Goal: Task Accomplishment & Management: Manage account settings

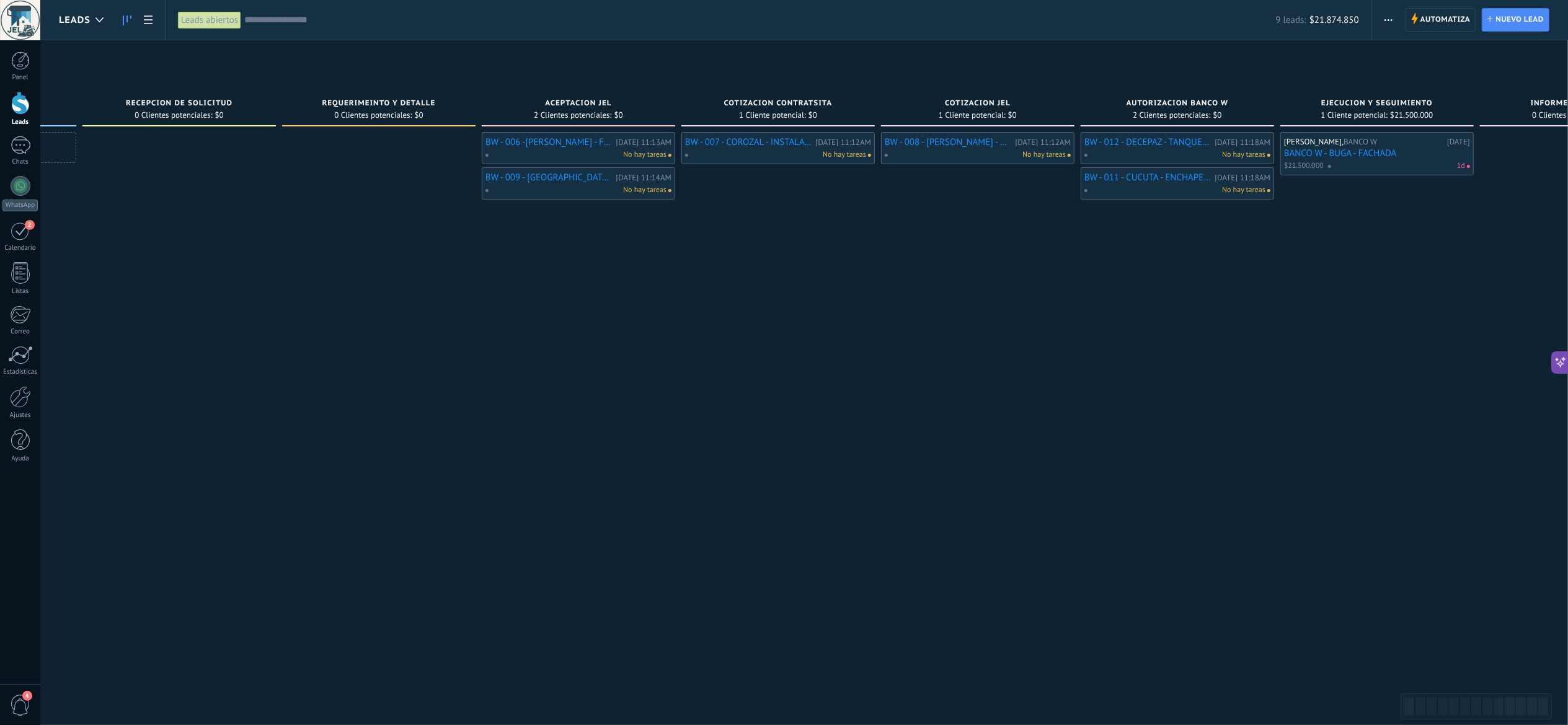
click at [555, 143] on link "BW - 006 -[PERSON_NAME] - FILTRO AGUA TECHO LAMINAS" at bounding box center [549, 142] width 127 height 11
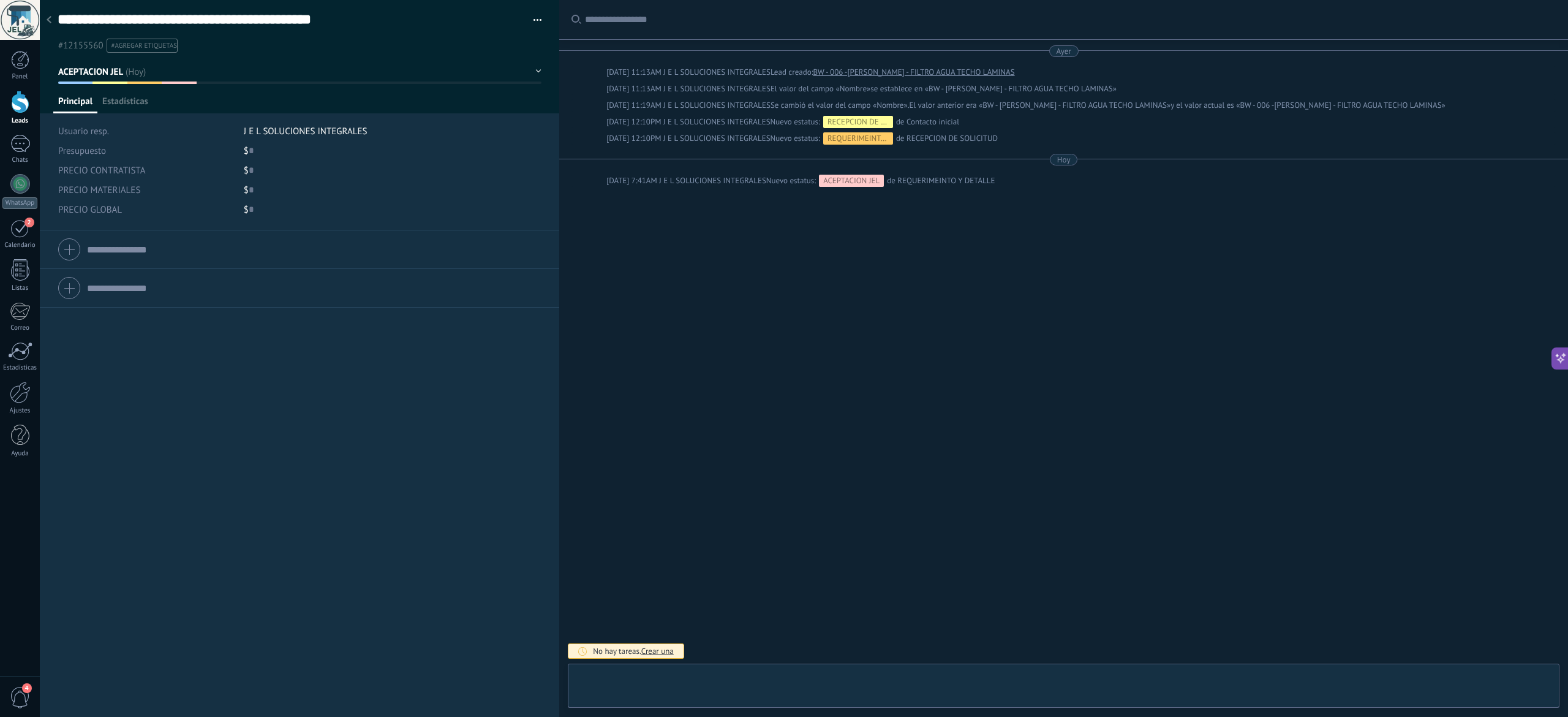
type textarea "**********"
click at [958, 393] on div "Buscar Carga más [DATE] [DATE] 11:13AM J E L SOLUCIONES INTEGRALES Lead creado:…" at bounding box center [1063, 358] width 1009 height 717
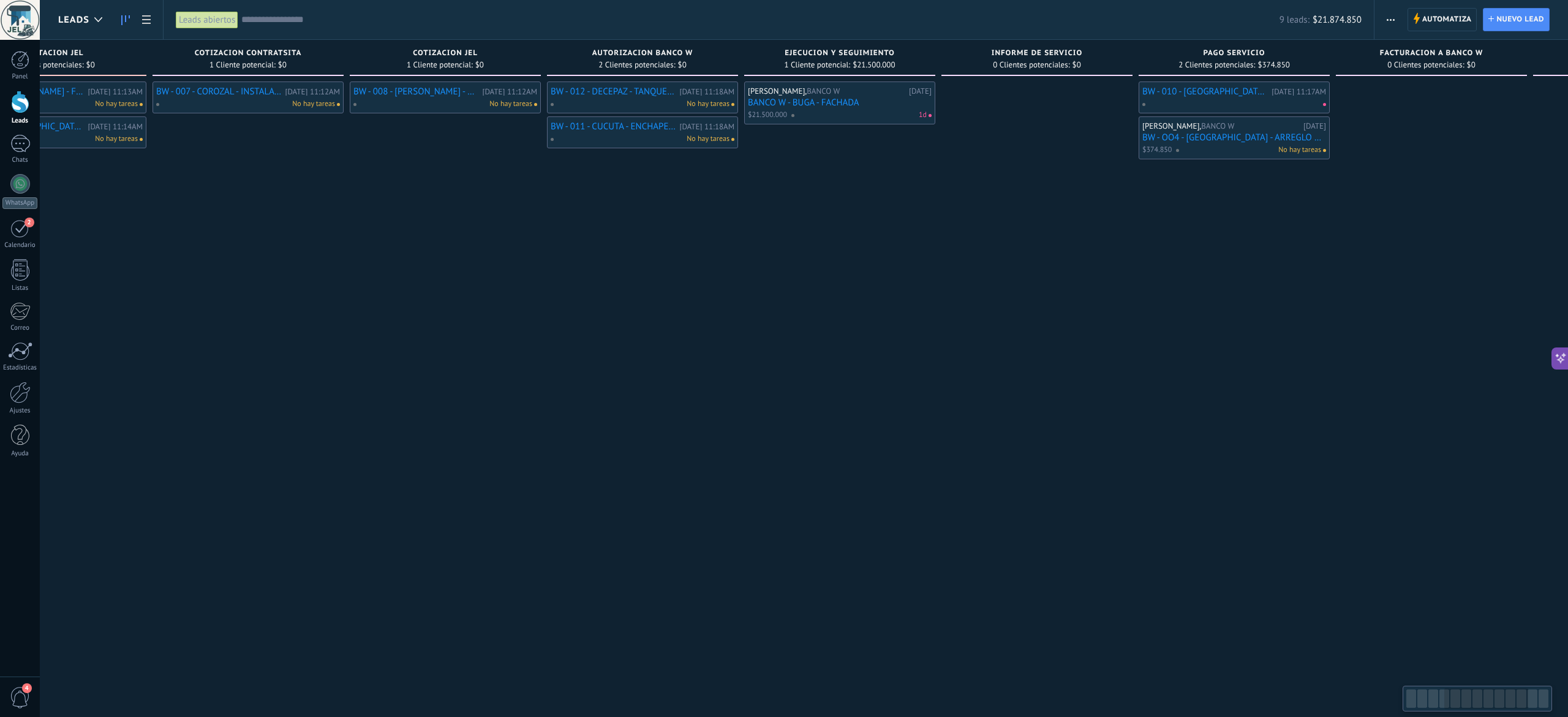
drag, startPoint x: 1198, startPoint y: 477, endPoint x: 572, endPoint y: 448, distance: 626.7
click at [582, 445] on div "BW - 012 - DECEPAZ - TANQUE DE AGUA [DATE] 11:18AM No hay tareas BW - 011 - CUC…" at bounding box center [642, 340] width 191 height 518
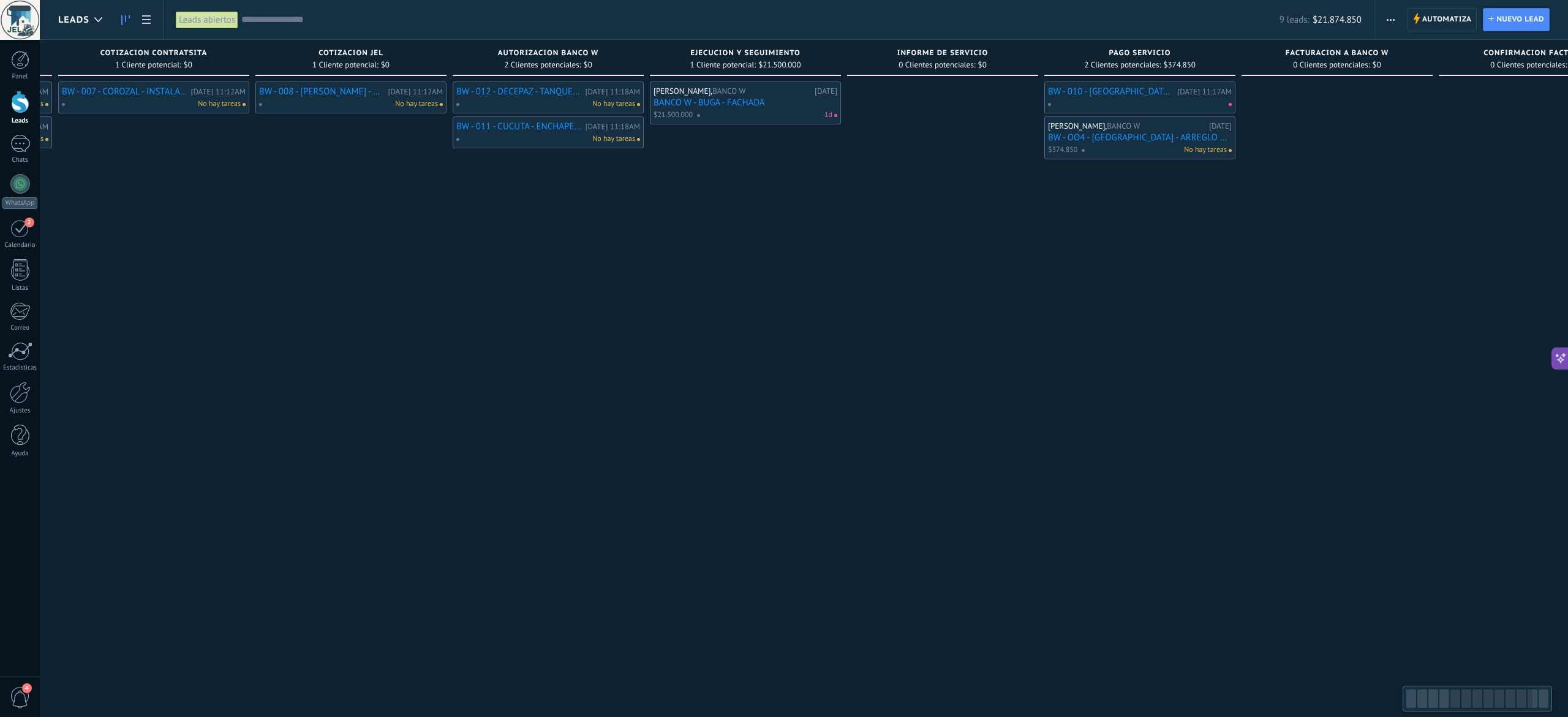
scroll to position [0, 1067]
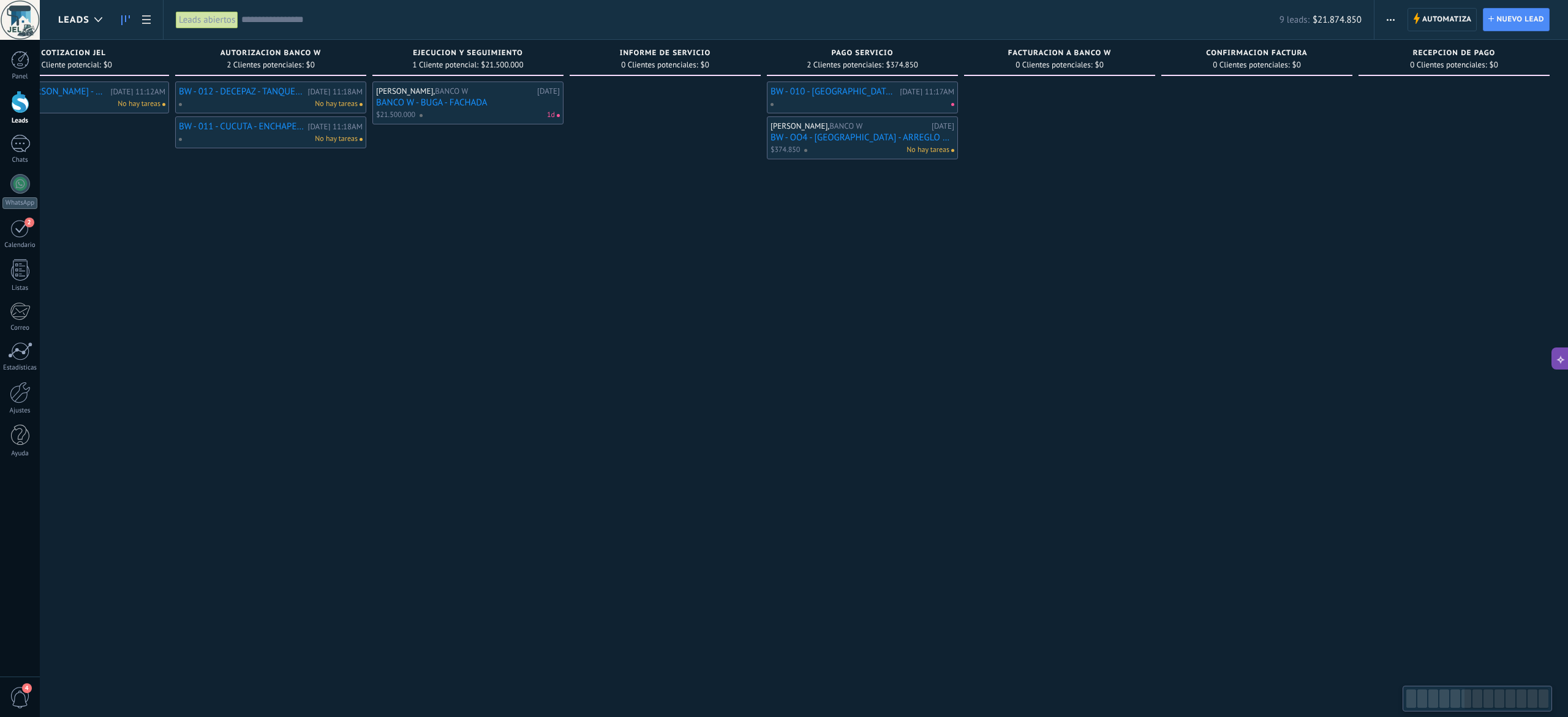
drag, startPoint x: 1029, startPoint y: 472, endPoint x: 543, endPoint y: 461, distance: 486.1
click at [543, 461] on div "Leads Entrantes Solicitudes: 0 0 0 0 0 Contacto inicial 0 Clientes potenciales:…" at bounding box center [280, 319] width 2576 height 559
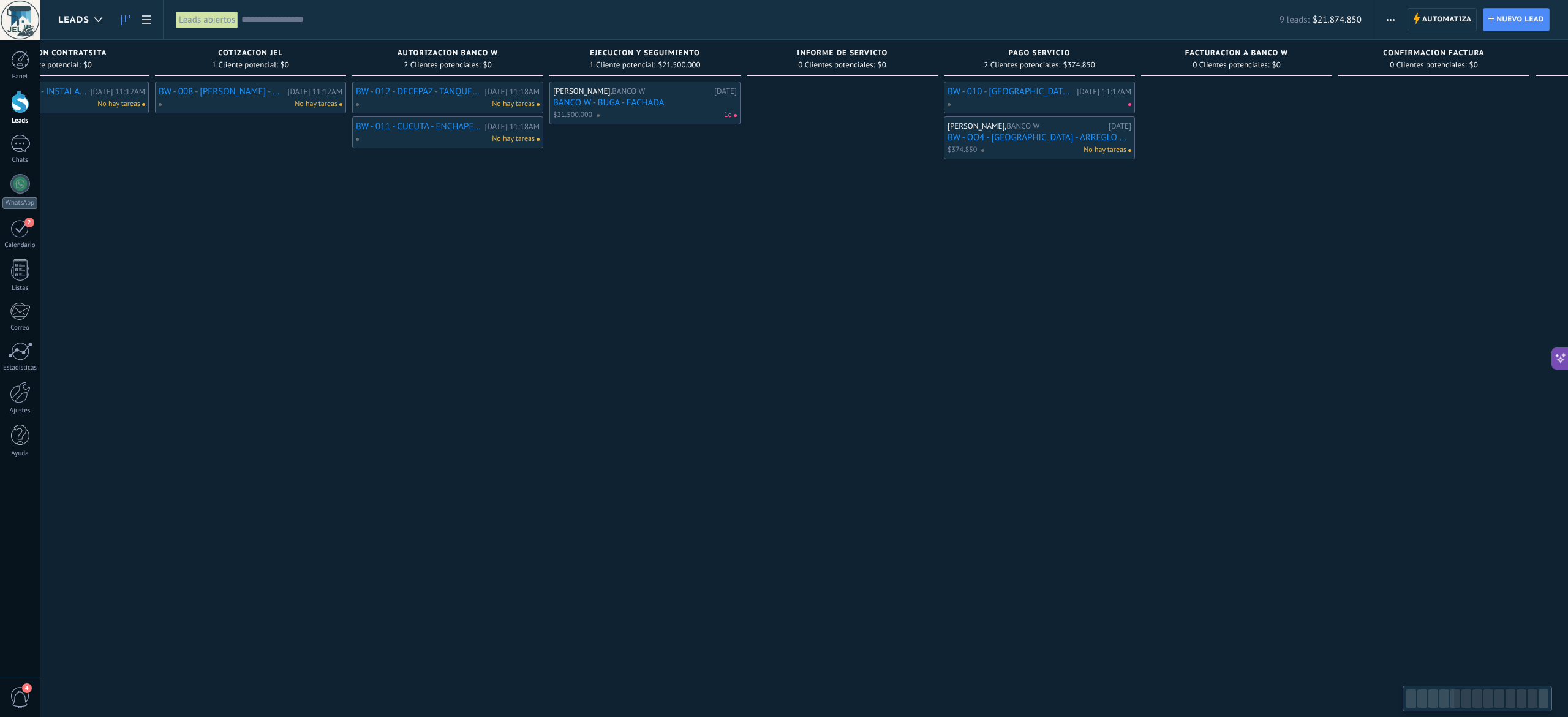
drag, startPoint x: 422, startPoint y: 345, endPoint x: 600, endPoint y: 394, distance: 184.6
click at [600, 394] on div "[PERSON_NAME], BANCO W [DATE] BANCO W - BUGA - FACHADA $21.500.000 1d" at bounding box center [644, 340] width 191 height 518
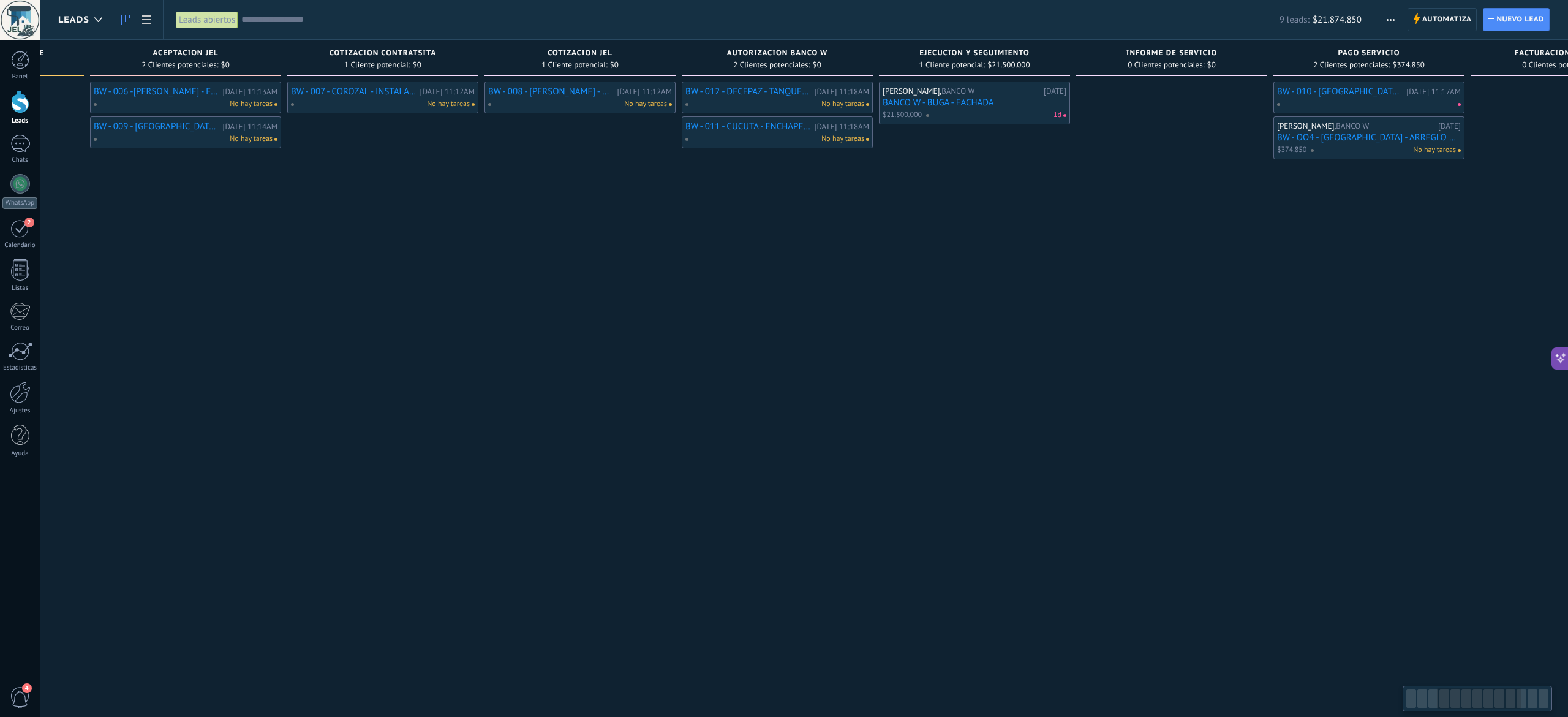
drag, startPoint x: 471, startPoint y: 402, endPoint x: 803, endPoint y: 486, distance: 342.5
click at [803, 486] on div "BW - 012 - DECEPAZ - TANQUE DE AGUA [DATE] 11:18AM No hay tareas BW - 011 - CUC…" at bounding box center [777, 340] width 191 height 518
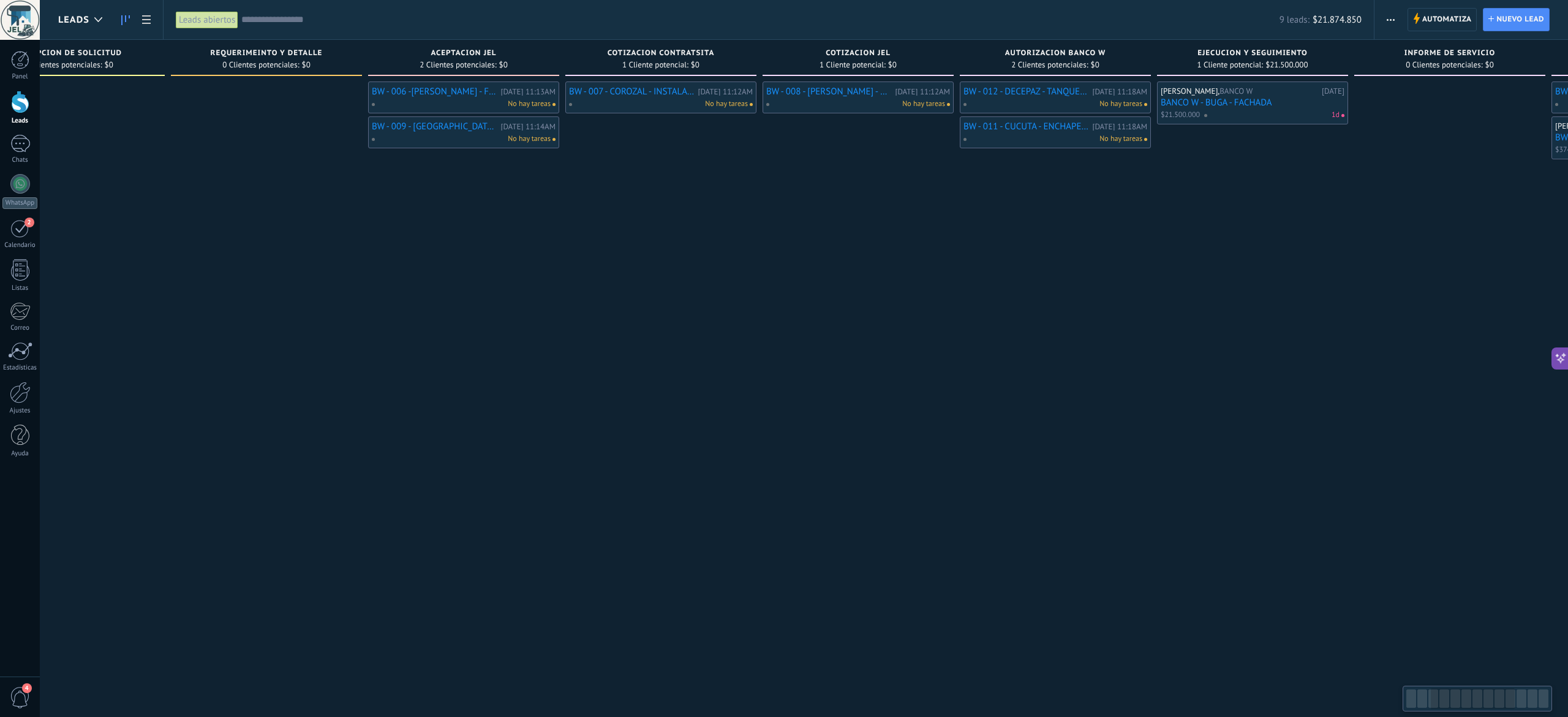
drag, startPoint x: 494, startPoint y: 454, endPoint x: 777, endPoint y: 472, distance: 283.6
click at [774, 472] on div "BW - 008 - [PERSON_NAME] - CAMBIO DE 7 VALDOSAS Y ARREGLO DE HUMEDAD [DATE] 11:…" at bounding box center [858, 340] width 191 height 518
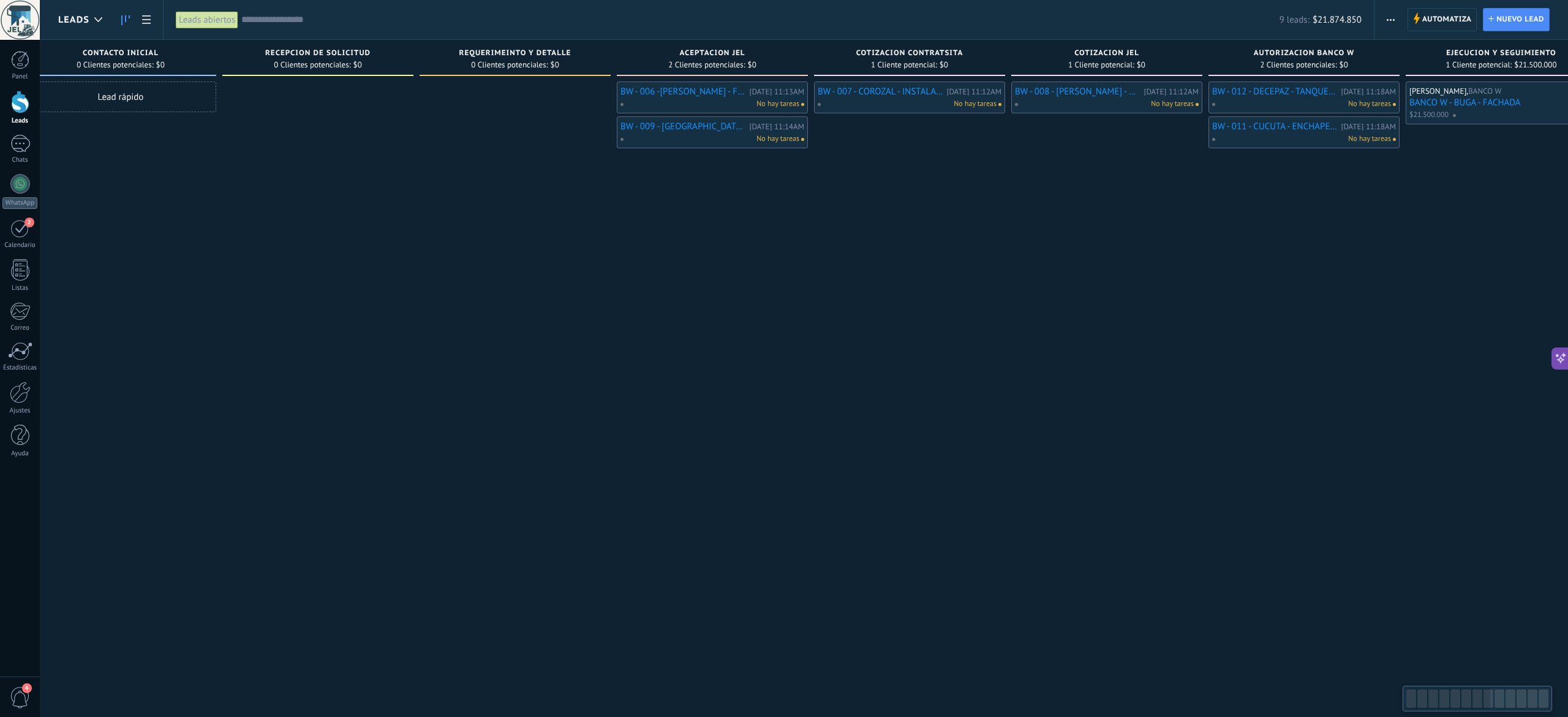
drag, startPoint x: 769, startPoint y: 477, endPoint x: 776, endPoint y: 478, distance: 7.1
click at [776, 478] on div "BW - 006 -[PERSON_NAME] - FILTRO AGUA TECHO LAMINAS [DATE] 11:13AM No hay tarea…" at bounding box center [712, 340] width 191 height 518
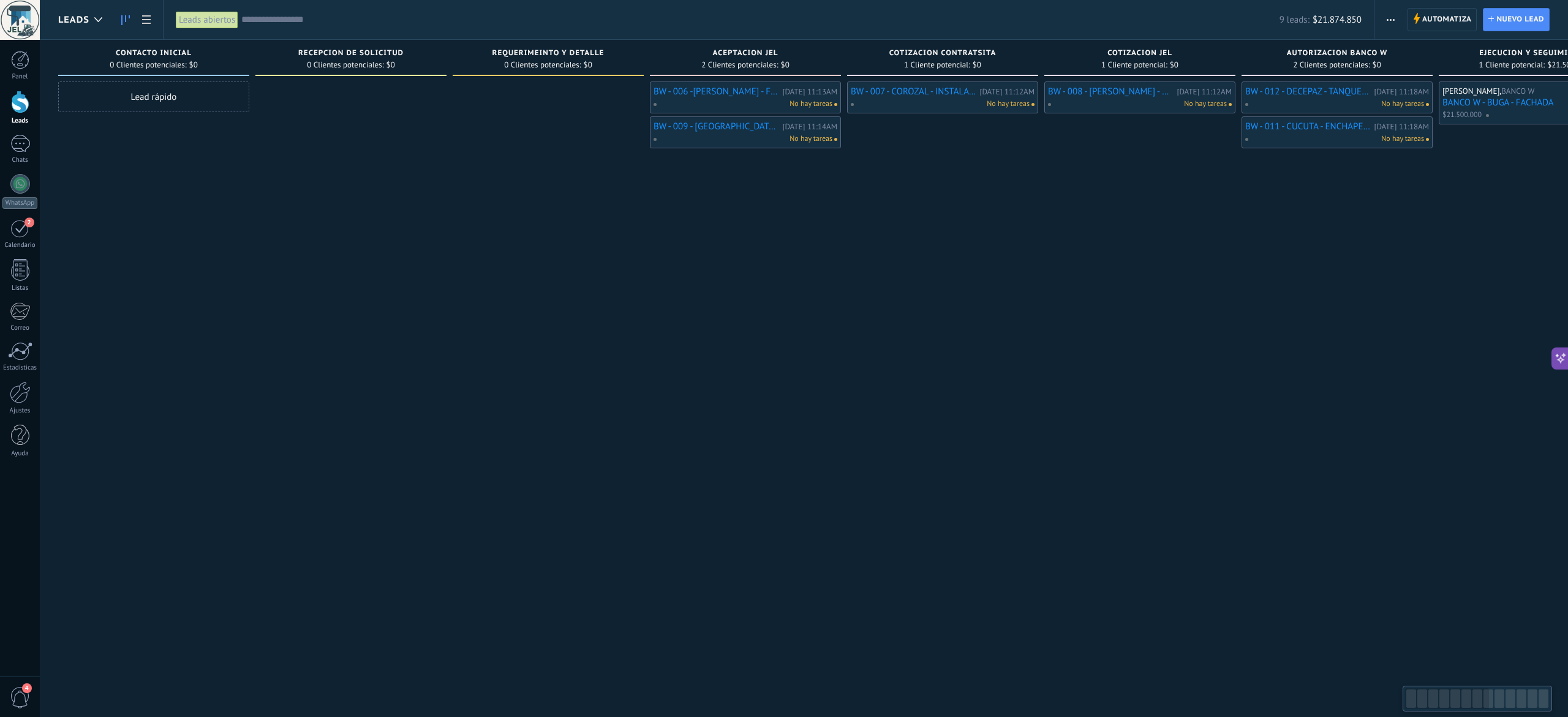
drag, startPoint x: 581, startPoint y: 463, endPoint x: 614, endPoint y: 468, distance: 33.4
click at [614, 468] on div at bounding box center [548, 340] width 191 height 518
